Goal: Find specific page/section: Find specific page/section

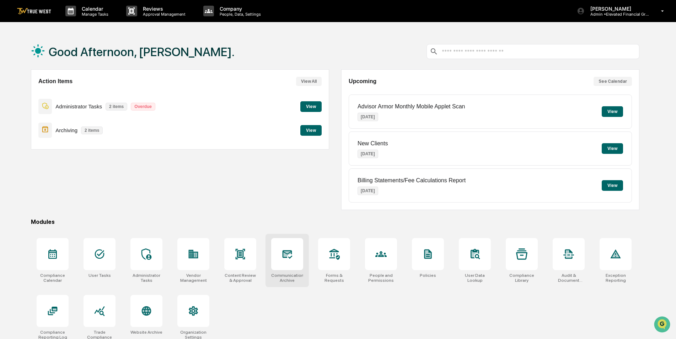
click at [299, 259] on div at bounding box center [287, 254] width 32 height 32
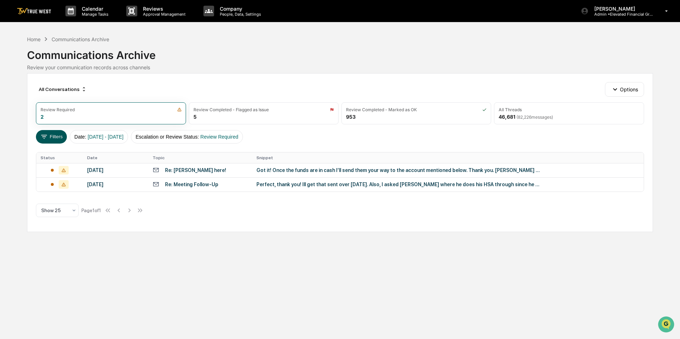
click at [52, 138] on button "Filters" at bounding box center [51, 137] width 31 height 14
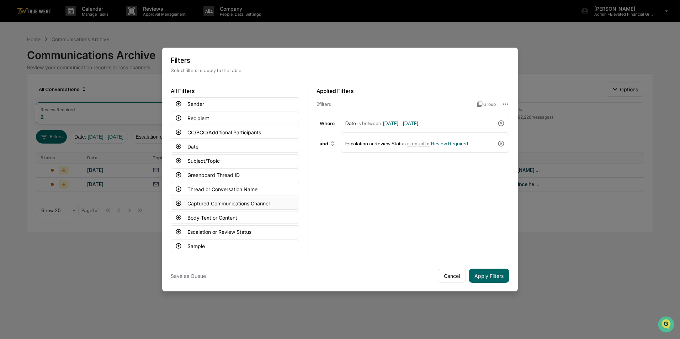
click at [216, 200] on button "Captured Communications Channel" at bounding box center [235, 203] width 128 height 13
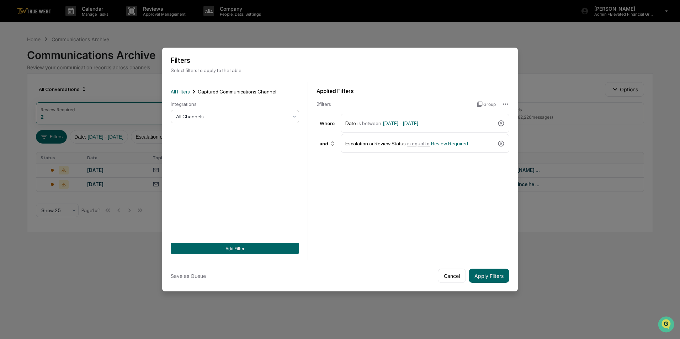
click at [236, 118] on div at bounding box center [232, 116] width 112 height 7
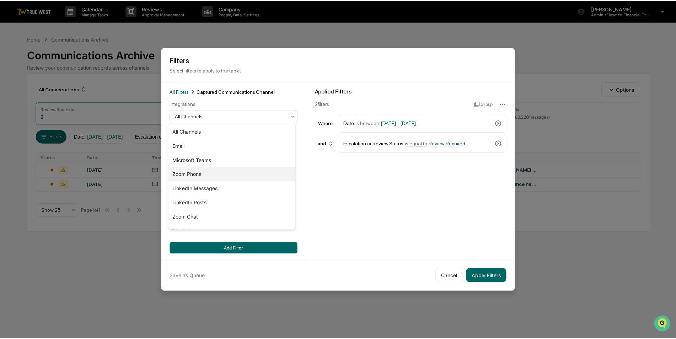
scroll to position [24, 0]
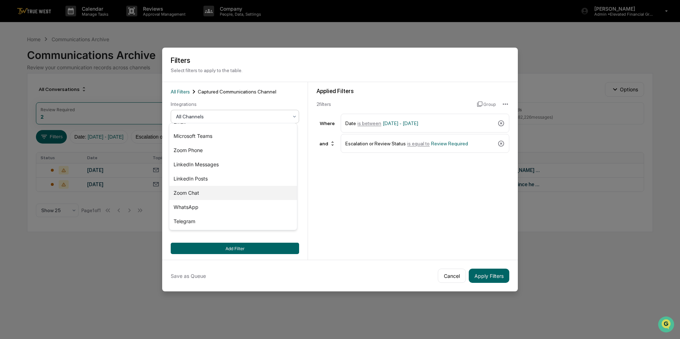
click at [208, 195] on div "Zoom Chat" at bounding box center [233, 193] width 128 height 14
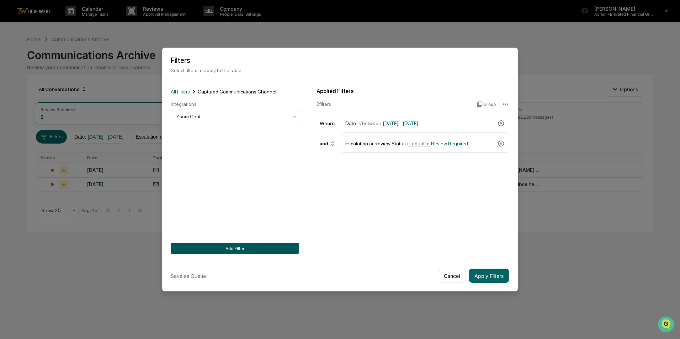
click at [232, 247] on button "Add Filter" at bounding box center [235, 248] width 128 height 11
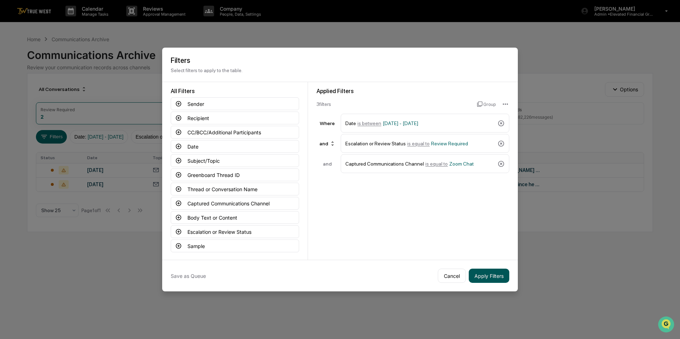
click at [492, 274] on button "Apply Filters" at bounding box center [489, 276] width 41 height 14
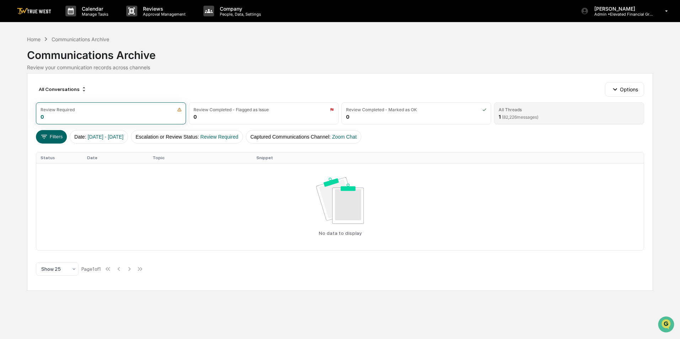
click at [525, 115] on span "( 82,226 messages)" at bounding box center [520, 117] width 37 height 5
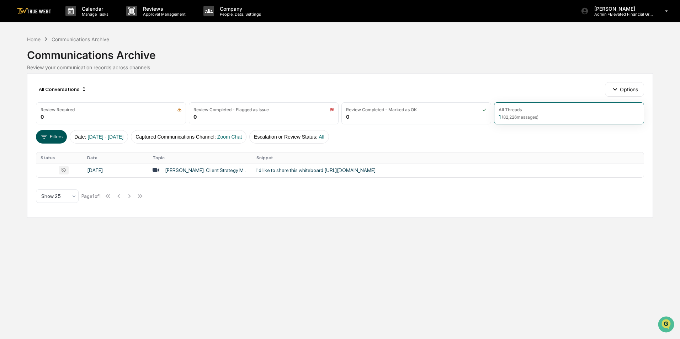
click at [54, 135] on button "Filters" at bounding box center [51, 137] width 31 height 14
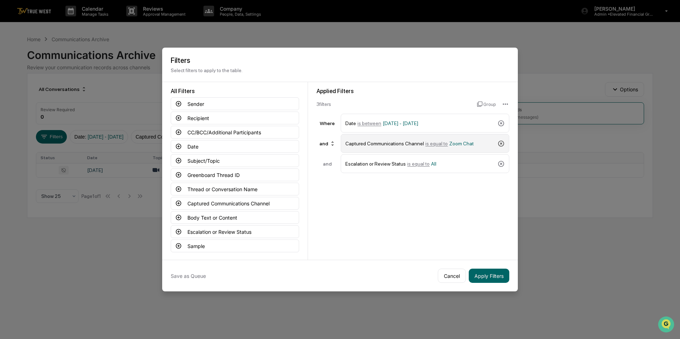
click at [500, 143] on icon at bounding box center [501, 143] width 7 height 7
click at [226, 198] on button "Captured Communications Channel" at bounding box center [235, 203] width 128 height 13
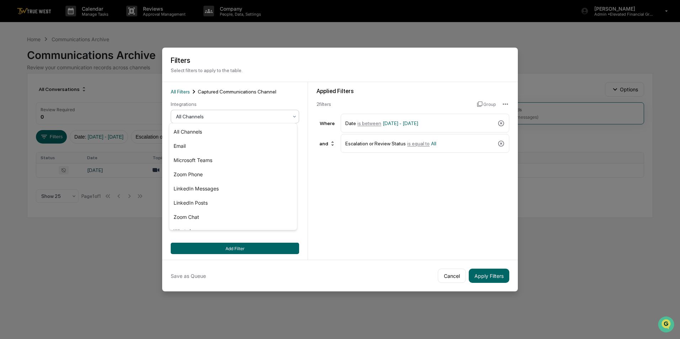
click at [217, 116] on div at bounding box center [232, 116] width 112 height 7
click at [207, 178] on div "Zoom Phone" at bounding box center [233, 175] width 128 height 14
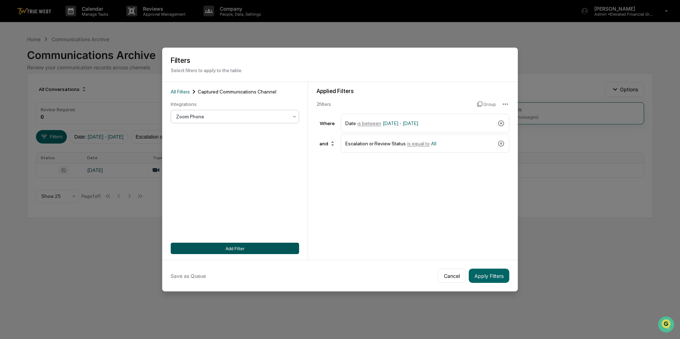
click at [237, 250] on button "Add Filter" at bounding box center [235, 248] width 128 height 11
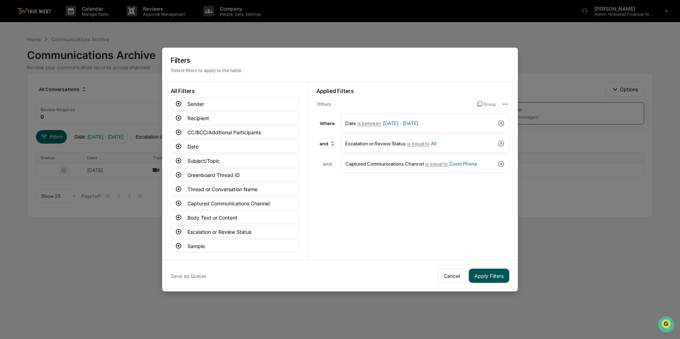
click at [485, 275] on button "Apply Filters" at bounding box center [489, 276] width 41 height 14
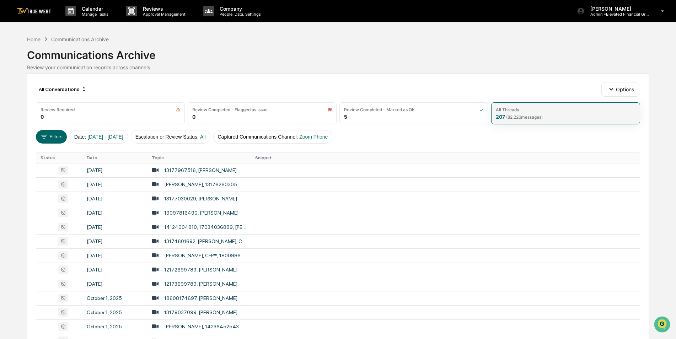
click at [529, 115] on span "( 82,226 messages)" at bounding box center [524, 117] width 37 height 5
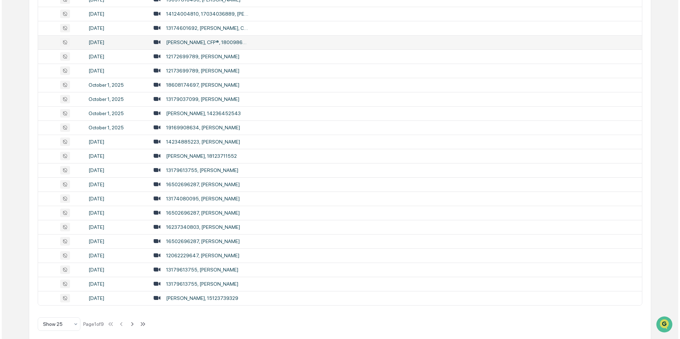
scroll to position [0, 0]
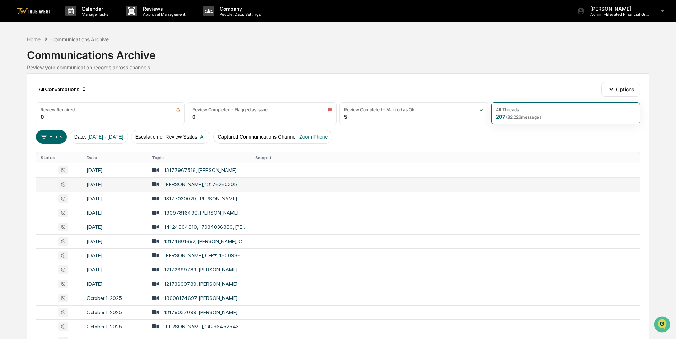
click at [209, 183] on div "Jamie Montisano, 13176260305" at bounding box center [200, 185] width 73 height 6
click at [25, 100] on div "Calendar Manage Tasks Reviews Approval Management Company People, Data, Setting…" at bounding box center [338, 279] width 676 height 559
click at [52, 134] on button "Filters" at bounding box center [51, 137] width 31 height 14
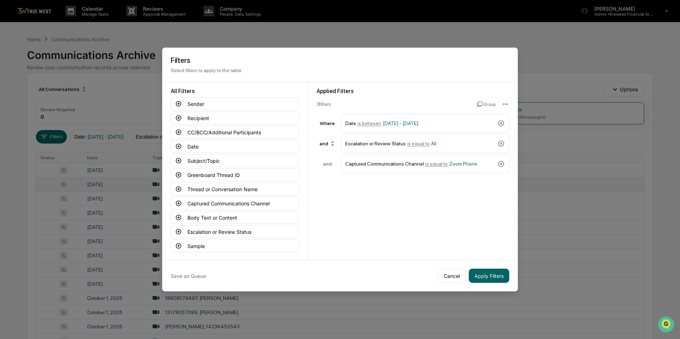
drag, startPoint x: 419, startPoint y: 57, endPoint x: 266, endPoint y: 49, distance: 152.8
click at [266, 49] on div "Filters Select filters to apply to the table." at bounding box center [340, 65] width 356 height 34
click at [499, 161] on icon at bounding box center [501, 163] width 7 height 7
click at [485, 274] on button "Apply Filters" at bounding box center [489, 276] width 41 height 14
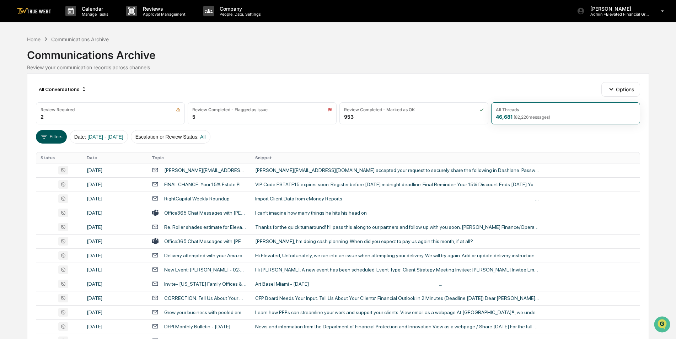
click at [52, 137] on button "Filters" at bounding box center [51, 137] width 31 height 14
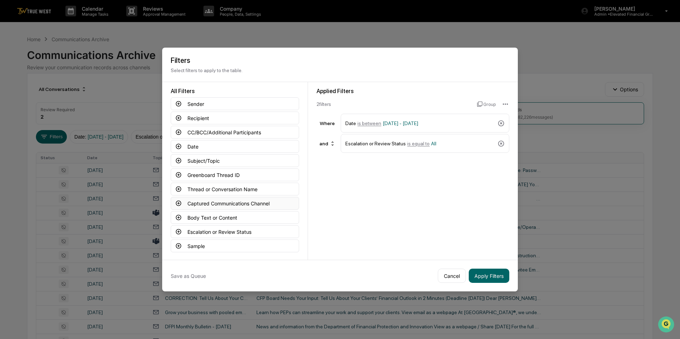
click at [251, 201] on button "Captured Communications Channel" at bounding box center [235, 203] width 128 height 13
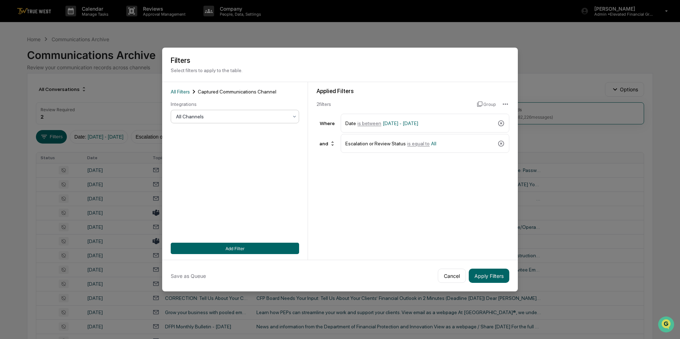
click at [254, 114] on div at bounding box center [232, 116] width 112 height 7
click at [200, 174] on div "Zoom Phone" at bounding box center [233, 175] width 128 height 14
click at [232, 246] on button "Add Filter" at bounding box center [235, 248] width 128 height 11
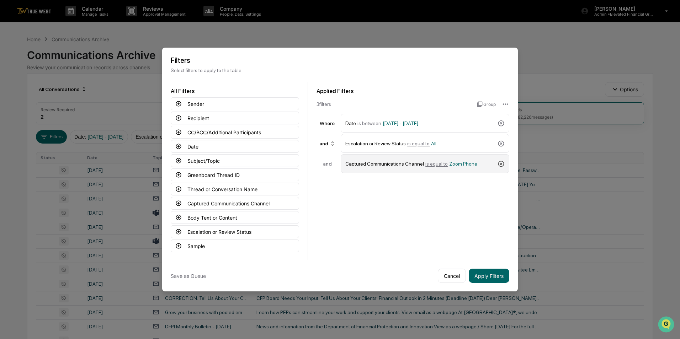
click at [500, 161] on icon at bounding box center [501, 163] width 7 height 7
click at [484, 274] on button "Apply Filters" at bounding box center [489, 276] width 41 height 14
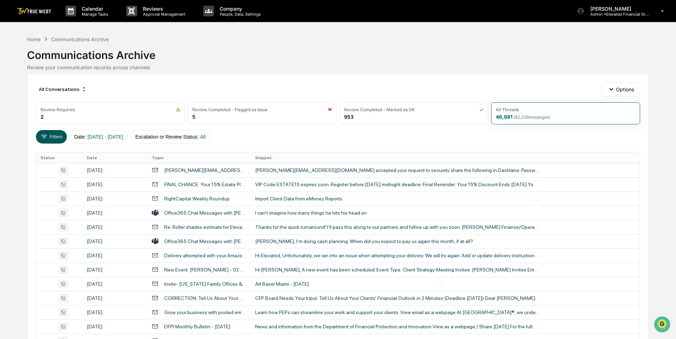
click at [52, 136] on button "Filters" at bounding box center [51, 137] width 31 height 14
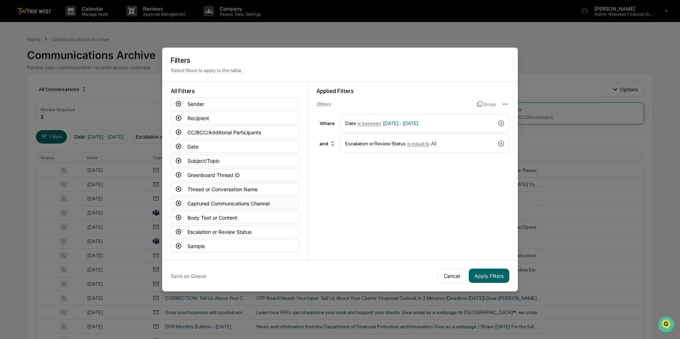
click at [221, 201] on button "Captured Communications Channel" at bounding box center [235, 203] width 128 height 13
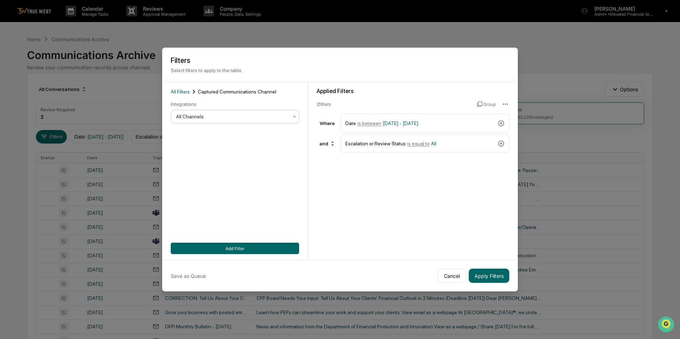
click at [266, 117] on div at bounding box center [232, 116] width 112 height 7
click at [196, 173] on div "Zoom Phone" at bounding box center [233, 175] width 128 height 14
click at [232, 248] on button "Add Filter" at bounding box center [235, 248] width 128 height 11
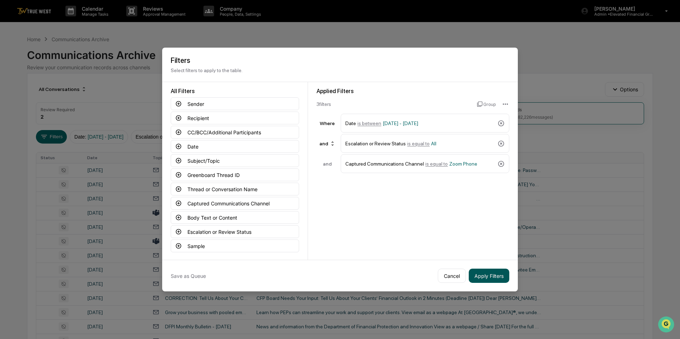
click at [489, 277] on button "Apply Filters" at bounding box center [489, 276] width 41 height 14
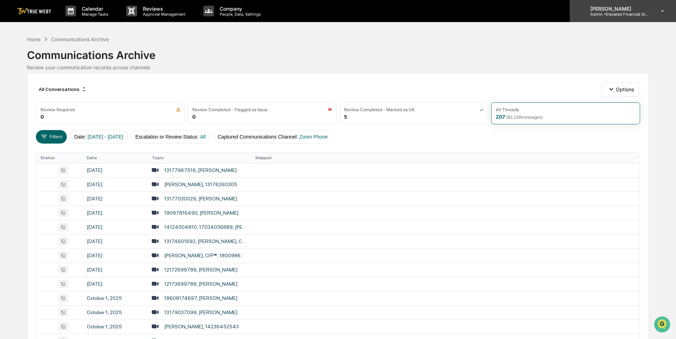
click at [617, 12] on p "Admin • Elevated Financial Group" at bounding box center [618, 14] width 66 height 5
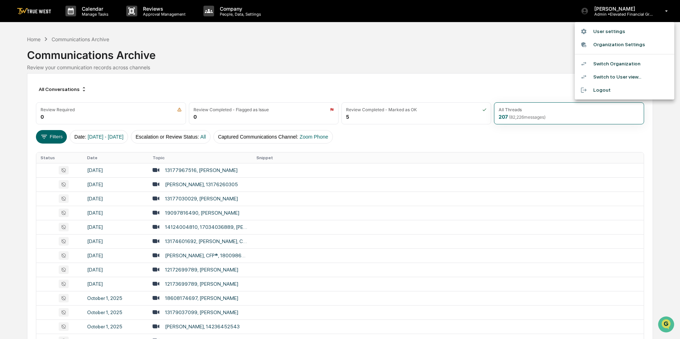
click at [623, 62] on li "Switch Organization" at bounding box center [625, 63] width 100 height 13
